Goal: Task Accomplishment & Management: Complete application form

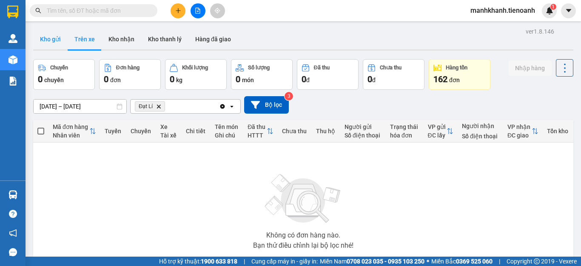
click at [50, 40] on button "Kho gửi" at bounding box center [50, 39] width 34 height 20
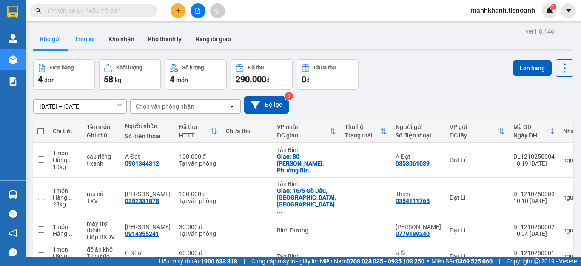
click at [88, 41] on button "Trên xe" at bounding box center [85, 39] width 34 height 20
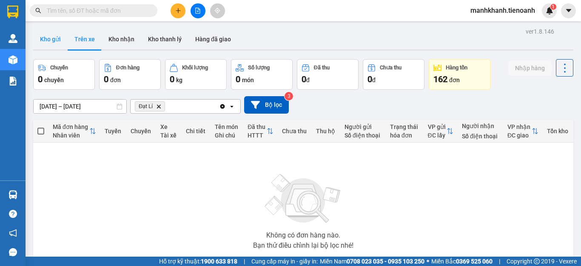
click at [53, 43] on button "Kho gửi" at bounding box center [50, 39] width 34 height 20
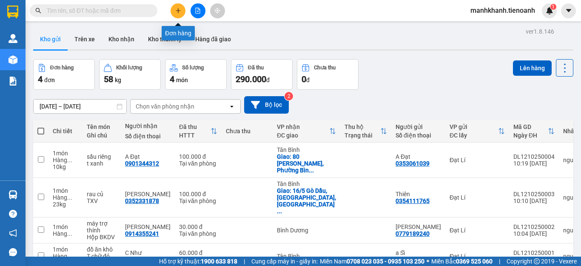
click at [178, 14] on button at bounding box center [178, 10] width 15 height 15
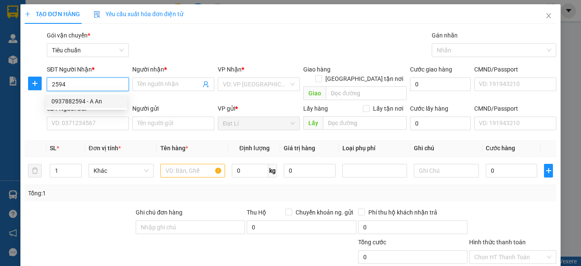
click at [90, 103] on div "0937882594 - A An" at bounding box center [86, 101] width 71 height 9
type input "0937882594"
type input "A An"
checkbox input "true"
type input "[DATE][STREET_ADDRESS]"
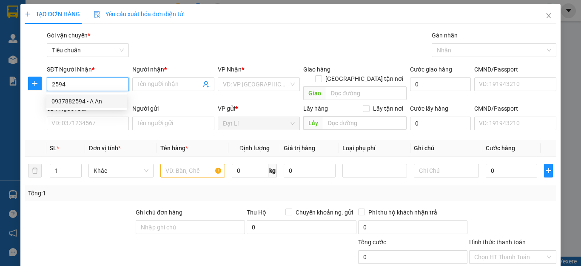
type input "60.000"
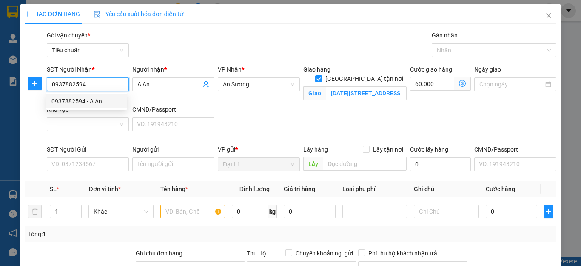
type input "130.000"
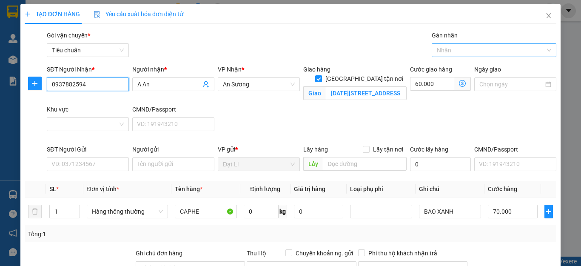
click at [450, 54] on div at bounding box center [490, 50] width 112 height 10
type input "0937882594"
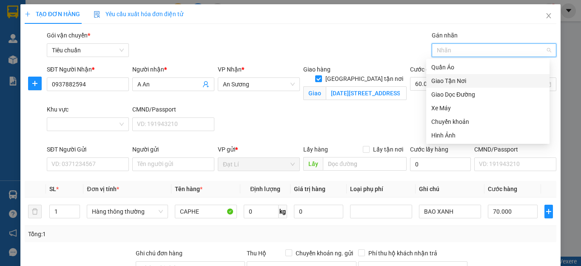
click at [451, 80] on div "Giao Tận Nơi" at bounding box center [487, 80] width 113 height 9
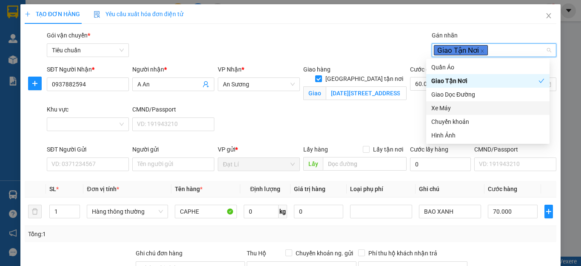
click at [371, 126] on div "SĐT Người Nhận * 0937882594 Người nhận * A An VP Nhận * An Sương Giao hàng [STR…" at bounding box center [301, 105] width 513 height 80
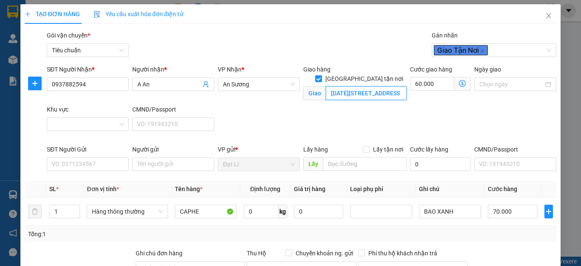
click at [370, 86] on input "[DATE][STREET_ADDRESS]" at bounding box center [366, 93] width 81 height 14
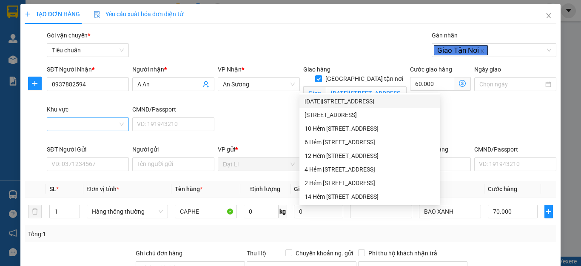
click at [60, 129] on input "Khu vực" at bounding box center [85, 124] width 66 height 13
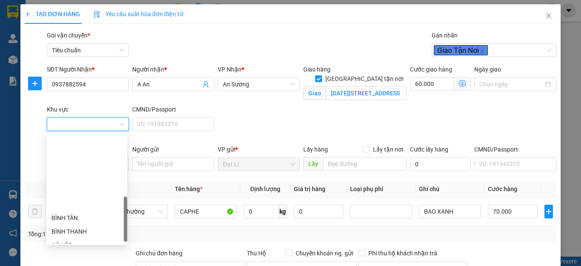
scroll to position [213, 0]
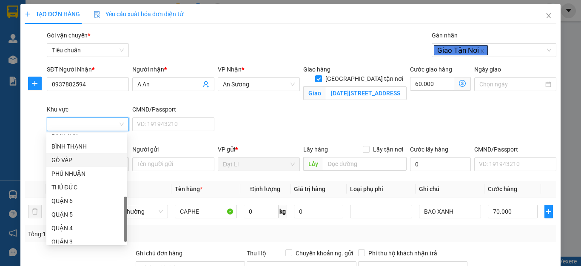
click at [74, 160] on div "GÒ VẤP" at bounding box center [86, 159] width 71 height 9
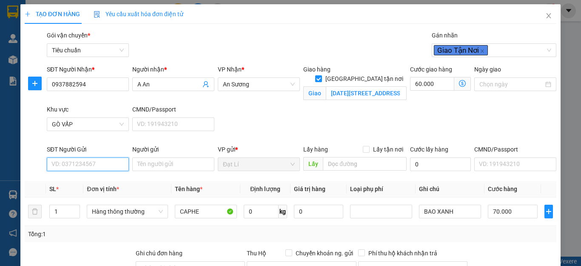
click at [70, 166] on input "SĐT Người Gửi" at bounding box center [88, 164] width 82 height 14
type input "70.000"
type input "0"
click at [76, 182] on div "0935115481 - A Đông" at bounding box center [86, 181] width 71 height 9
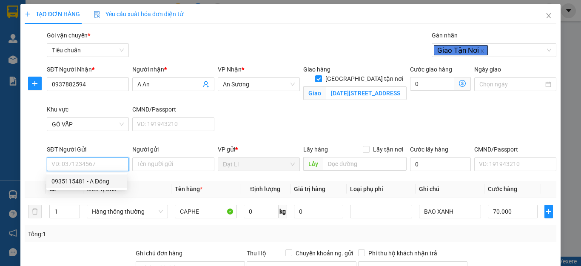
type input "0935115481"
type input "A Đông"
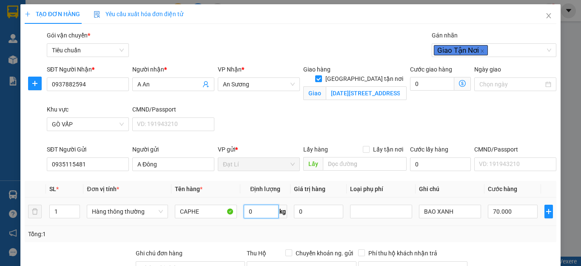
click at [256, 214] on input "0" at bounding box center [261, 212] width 35 height 14
type input "30"
drag, startPoint x: 495, startPoint y: 247, endPoint x: 453, endPoint y: 209, distance: 56.6
click at [493, 247] on div "Transit Pickup Surcharge Ids Transit Deliver Surcharge Ids Transit Deliver Surc…" at bounding box center [291, 218] width 532 height 375
type input "65.000"
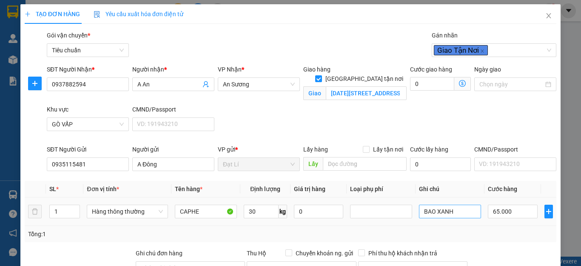
type input "65.000"
type input "195.000"
type input "130.000"
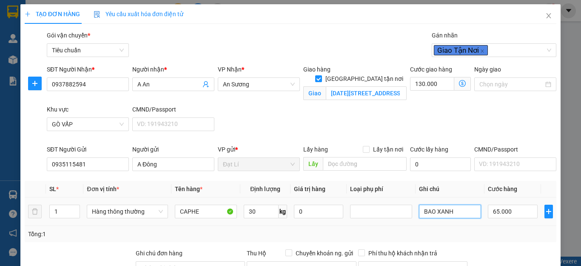
click at [453, 208] on input "BAO XANH" at bounding box center [450, 212] width 62 height 14
type input "BAO ĐỎ"
click at [496, 237] on div "Tổng: 1" at bounding box center [290, 233] width 525 height 9
click at [516, 214] on input "65.000" at bounding box center [513, 212] width 50 height 14
type input "130.007"
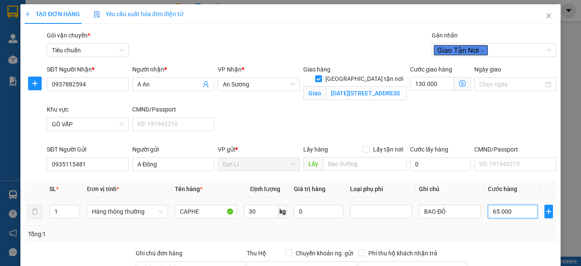
type input "130.007"
type input "7"
type input "130.070"
type input "70"
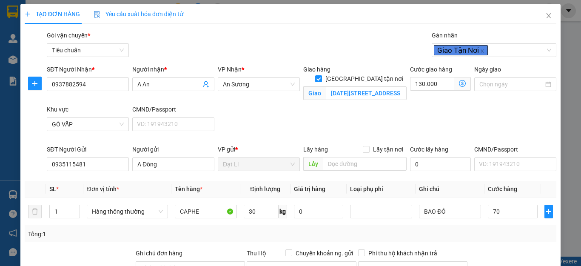
type input "200.000"
type input "70.000"
click at [516, 235] on div "Tổng: 1" at bounding box center [290, 233] width 525 height 9
click at [459, 85] on icon "dollar-circle" at bounding box center [462, 83] width 7 height 7
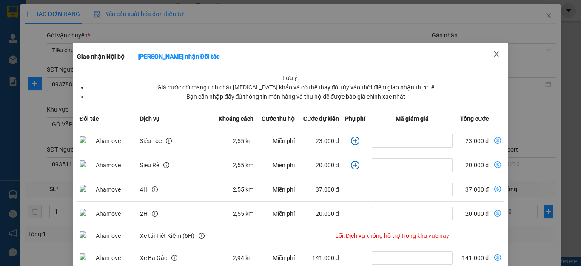
click at [494, 55] on icon "close" at bounding box center [496, 53] width 5 height 5
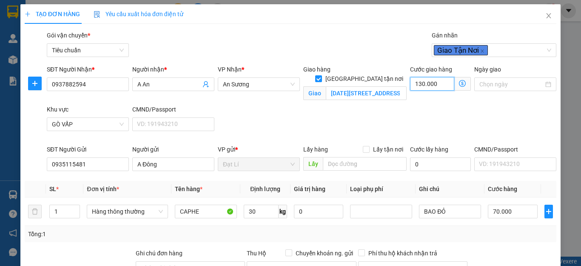
click at [437, 87] on input "130.000" at bounding box center [432, 84] width 44 height 14
type input "70.007"
type input "70"
type input "70.070"
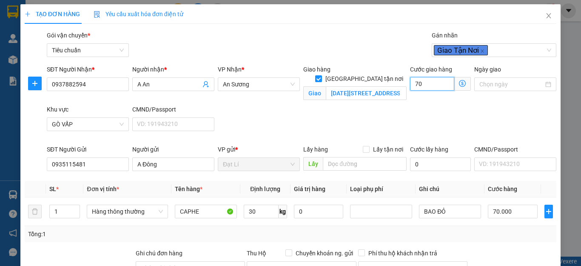
type input "70.070"
type input "70"
type input "140.000"
type input "70.000"
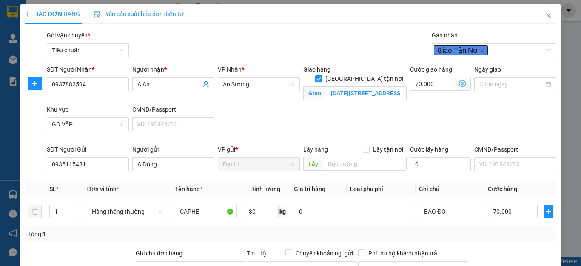
click at [485, 111] on div "SĐT Người Nhận * 0937882594 Người nhận * A An VP Nhận * An Sương Giao hàng Giao…" at bounding box center [301, 105] width 513 height 80
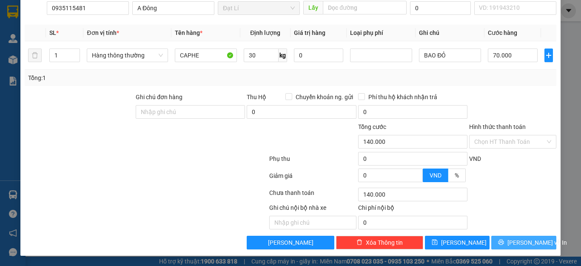
click at [519, 244] on span "[PERSON_NAME] và In" at bounding box center [537, 242] width 60 height 9
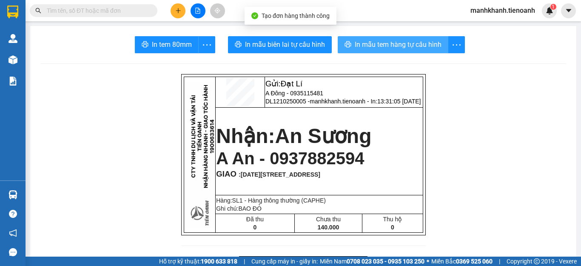
click at [402, 46] on span "In mẫu tem hàng tự cấu hình" at bounding box center [398, 44] width 87 height 11
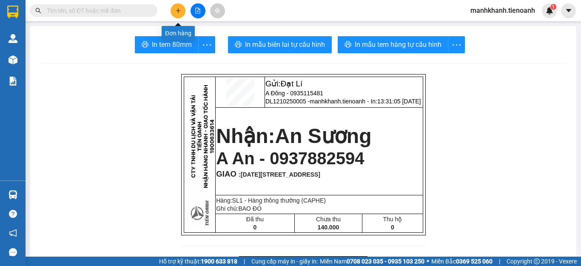
click at [178, 11] on icon "plus" at bounding box center [178, 11] width 6 height 6
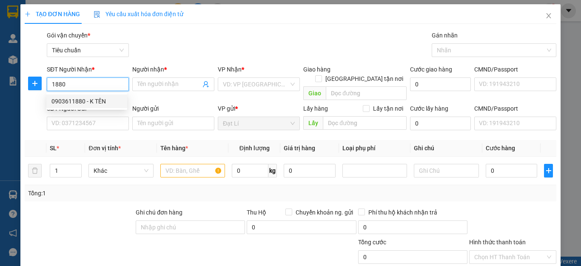
click at [74, 101] on div "0903611880 - K TÊN" at bounding box center [86, 101] width 71 height 9
type input "0903611880"
type input "K TÊN"
checkbox input "true"
type input "[STREET_ADDRESS][PERSON_NAME]"
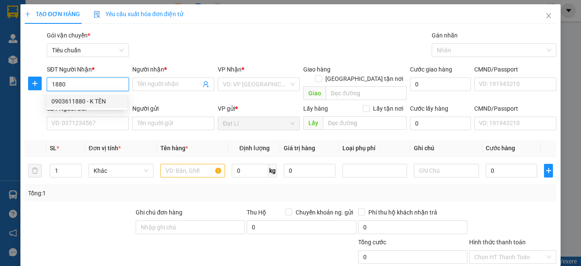
type input "80.000"
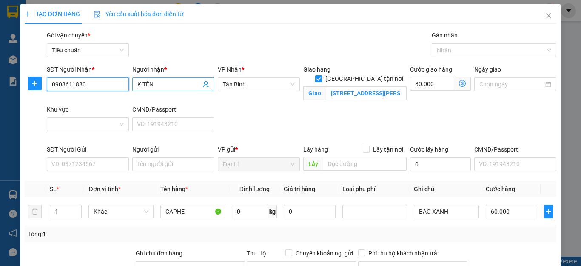
type input "140.000"
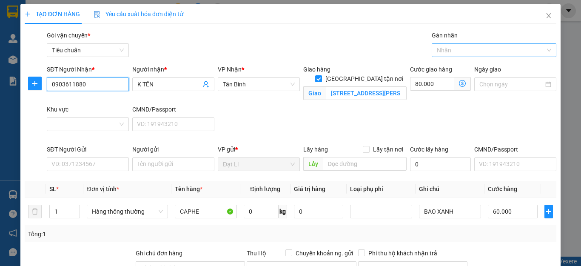
click at [450, 51] on div at bounding box center [490, 50] width 112 height 10
type input "0903611880"
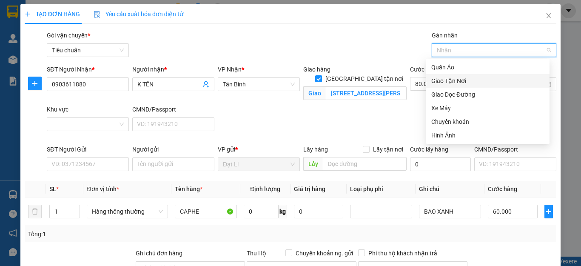
click at [447, 79] on div "Giao Tận Nơi" at bounding box center [487, 80] width 113 height 9
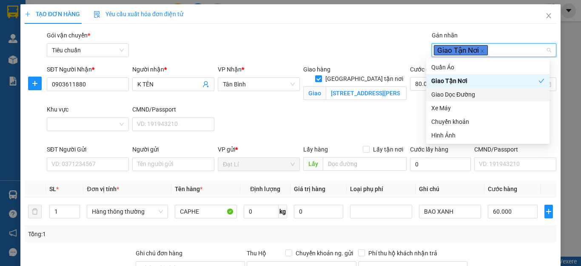
click at [375, 117] on div "SĐT Người Nhận * 0903611880 Người nhận * K TÊN VP Nhận * [GEOGRAPHIC_DATA] tận …" at bounding box center [301, 105] width 513 height 80
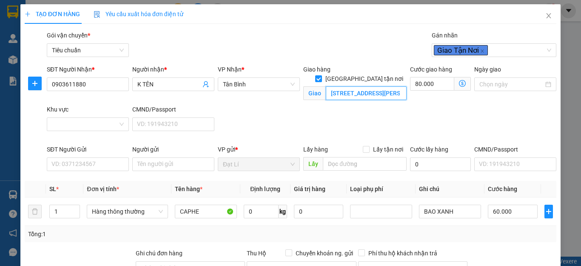
click at [362, 86] on input "[STREET_ADDRESS][PERSON_NAME]" at bounding box center [366, 93] width 81 height 14
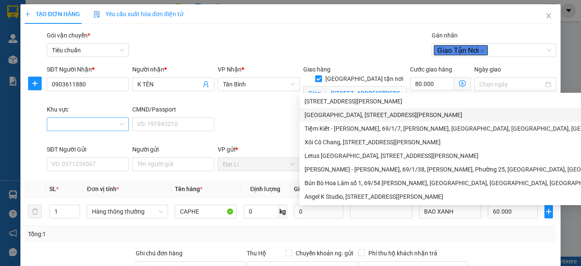
click at [58, 125] on input "Khu vực" at bounding box center [85, 124] width 66 height 13
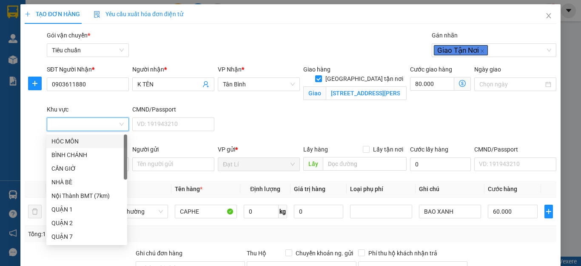
scroll to position [128, 0]
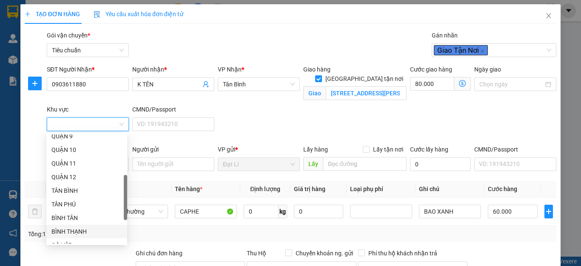
click at [75, 229] on div "BÌNH THẠNH" at bounding box center [86, 231] width 71 height 9
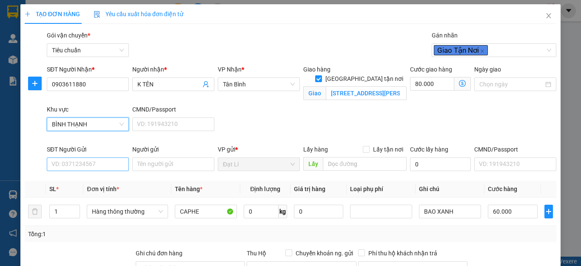
type input "60.000"
type input "0"
click at [72, 168] on input "SĐT Người Gửi" at bounding box center [88, 164] width 82 height 14
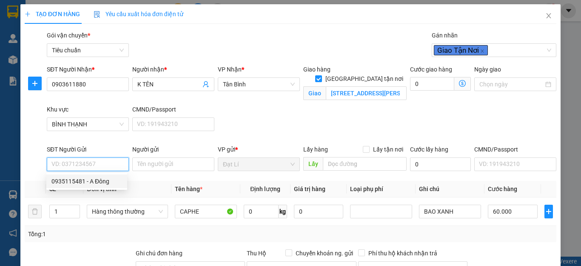
click at [70, 184] on div "0935115481 - A Đông" at bounding box center [86, 181] width 71 height 9
type input "0935115481"
type input "A Đông"
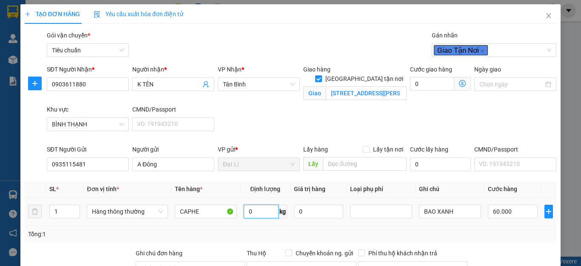
click at [256, 217] on input "0" at bounding box center [261, 212] width 35 height 14
type input "20"
click at [505, 244] on div "Transit Pickup Surcharge Ids Transit Deliver Surcharge Ids Transit Deliver Surc…" at bounding box center [291, 218] width 532 height 375
click at [458, 212] on input "BAO XANH" at bounding box center [450, 212] width 62 height 14
type input "55.000"
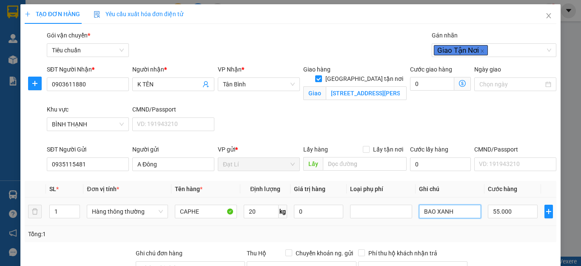
type input "55.000"
type input "185.000"
type input "130.000"
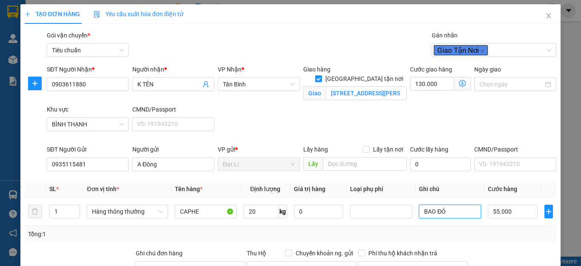
type input "BAO ĐỎ"
click at [490, 242] on div "Tổng: 1" at bounding box center [291, 234] width 532 height 16
click at [519, 211] on input "55.000" at bounding box center [513, 212] width 50 height 14
type input "6"
type input "130.006"
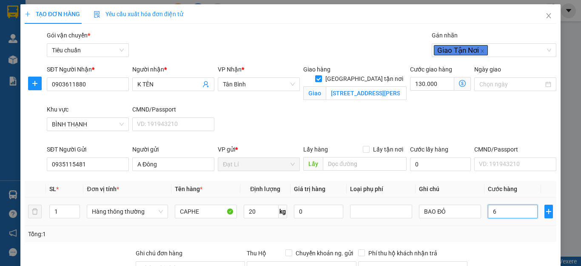
type input "130.006"
type input "60"
type input "130.060"
type input "60"
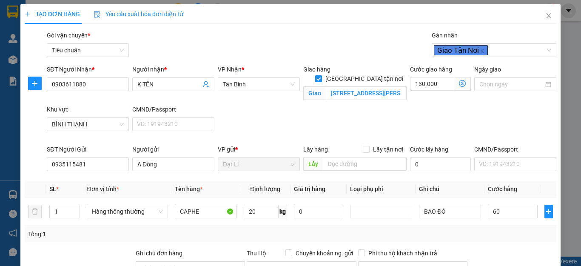
type input "190.000"
type input "60.000"
click at [504, 238] on div "Tổng: 1" at bounding box center [290, 233] width 525 height 9
click at [459, 85] on icon "dollar-circle" at bounding box center [462, 83] width 7 height 7
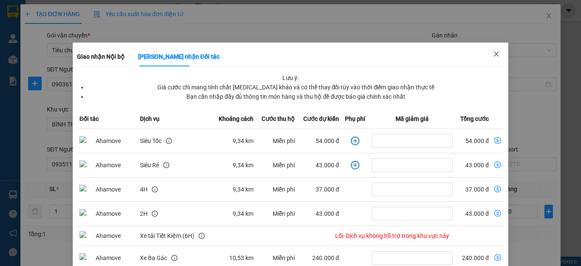
click at [493, 56] on icon "close" at bounding box center [496, 54] width 7 height 7
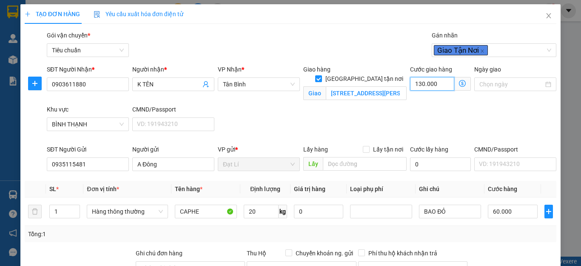
click at [434, 86] on input "130.000" at bounding box center [432, 84] width 44 height 14
type input "8"
type input "60.008"
type input "80"
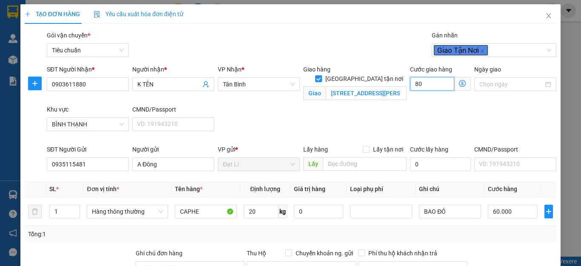
type input "60.080"
type input "80"
type input "140.000"
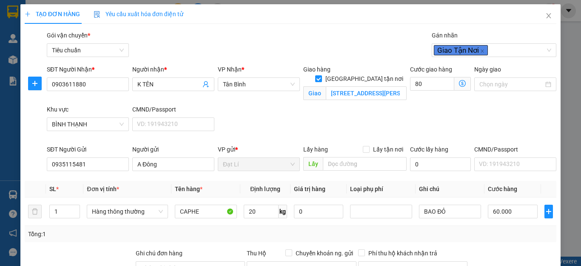
type input "80.000"
click at [505, 245] on div "Transit Pickup Surcharge Ids Transit Deliver Surcharge Ids Transit Deliver Surc…" at bounding box center [291, 218] width 532 height 375
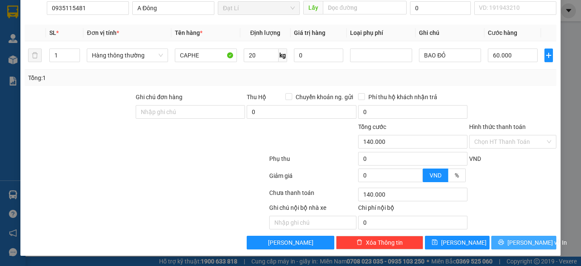
click at [515, 243] on span "[PERSON_NAME] và In" at bounding box center [537, 242] width 60 height 9
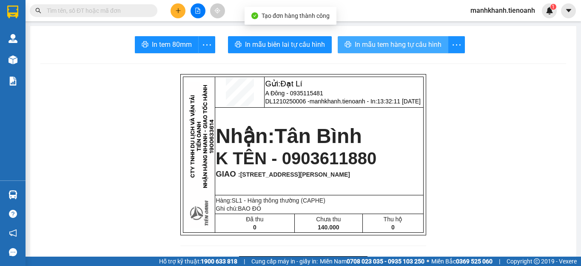
click at [409, 46] on span "In mẫu tem hàng tự cấu hình" at bounding box center [398, 44] width 87 height 11
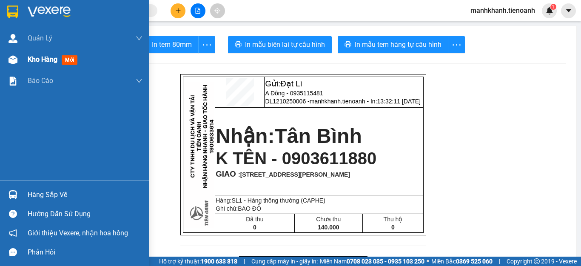
click at [44, 63] on span "Kho hàng" at bounding box center [43, 59] width 30 height 8
